Goal: Transaction & Acquisition: Purchase product/service

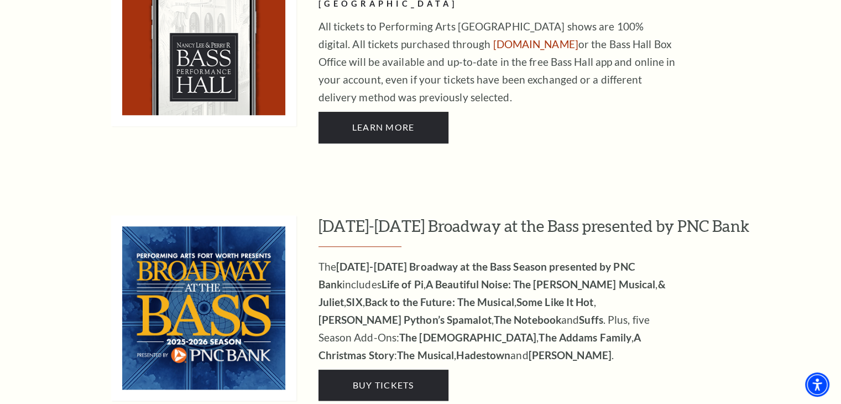
scroll to position [996, 0]
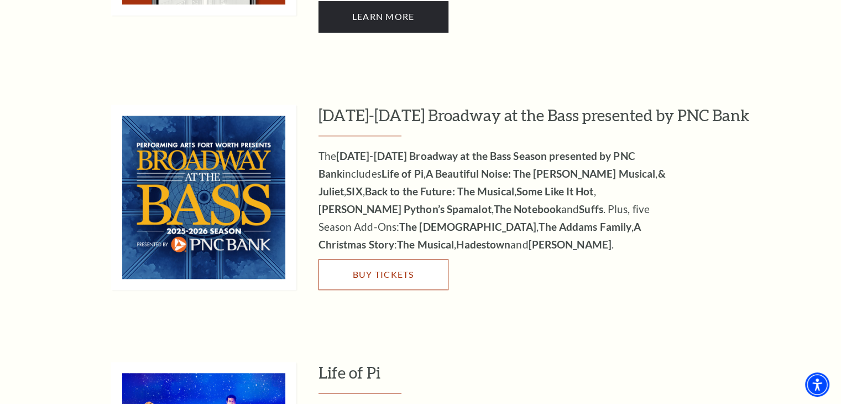
click at [374, 259] on link "Buy Tickets" at bounding box center [384, 274] width 130 height 31
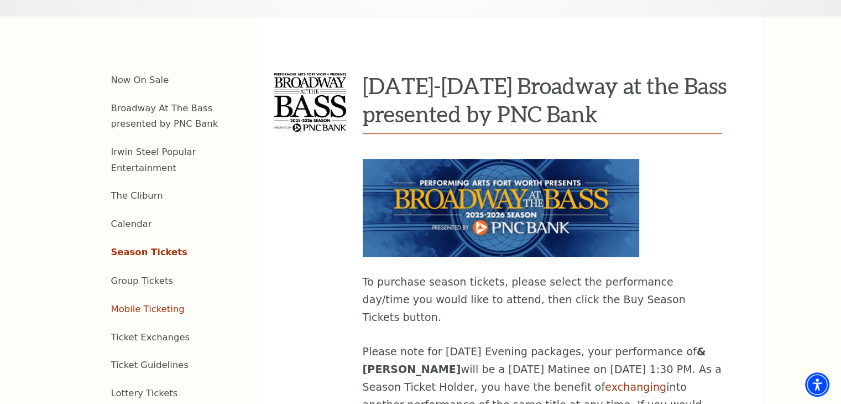
scroll to position [387, 0]
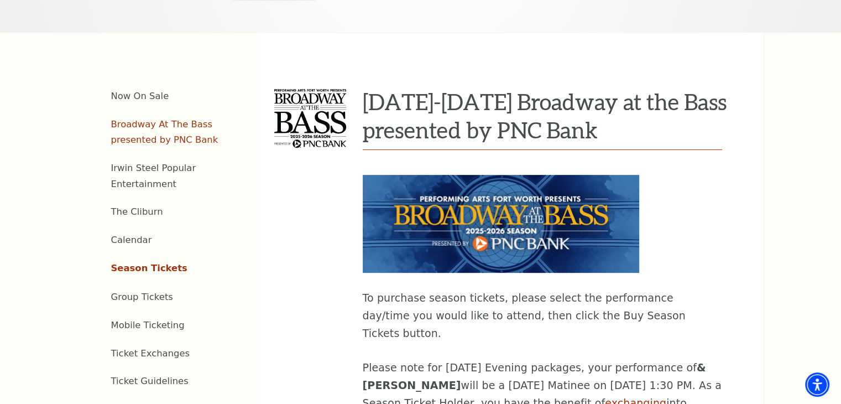
click at [160, 122] on link "Broadway At The Bass presented by PNC Bank" at bounding box center [164, 132] width 107 height 27
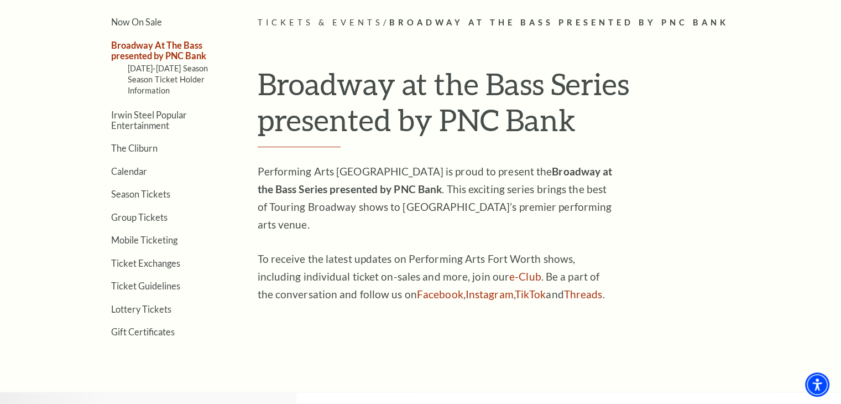
scroll to position [277, 0]
